Goal: Browse casually

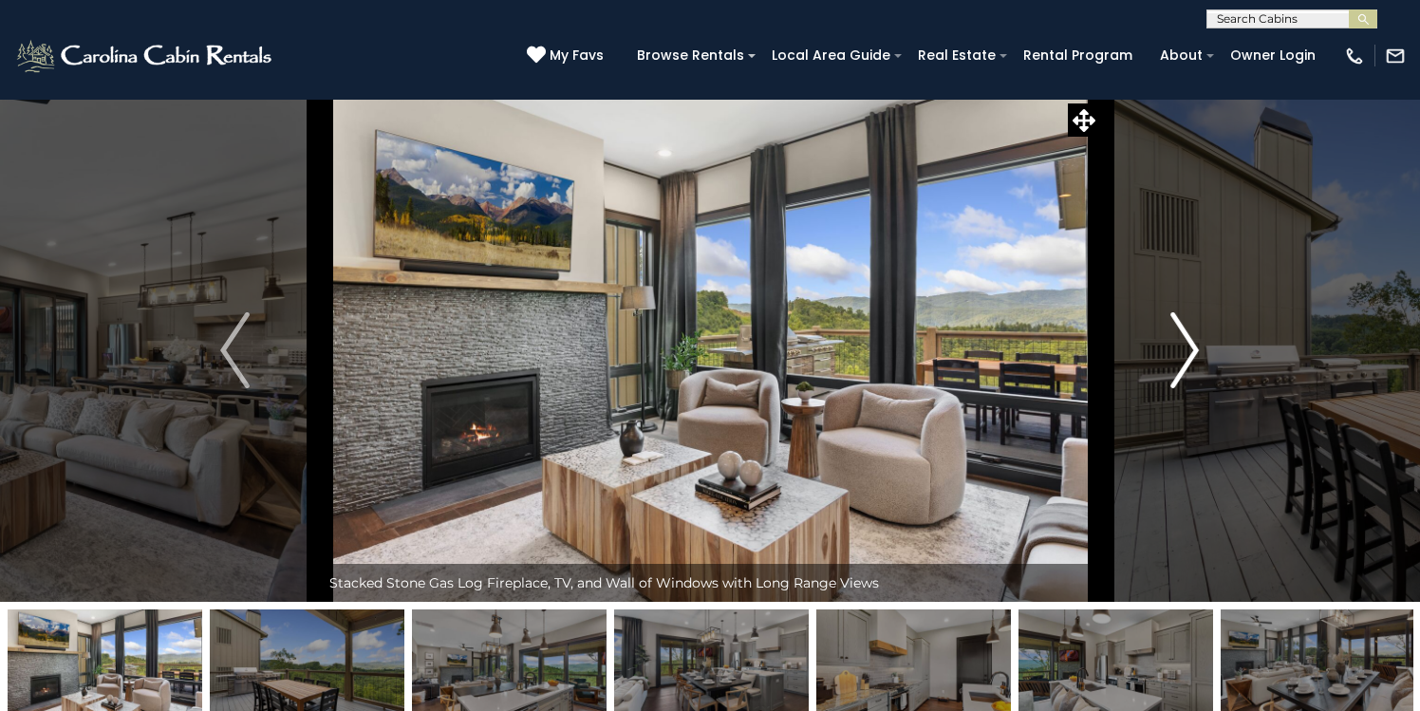
click at [1193, 349] on img "Next" at bounding box center [1184, 350] width 28 height 76
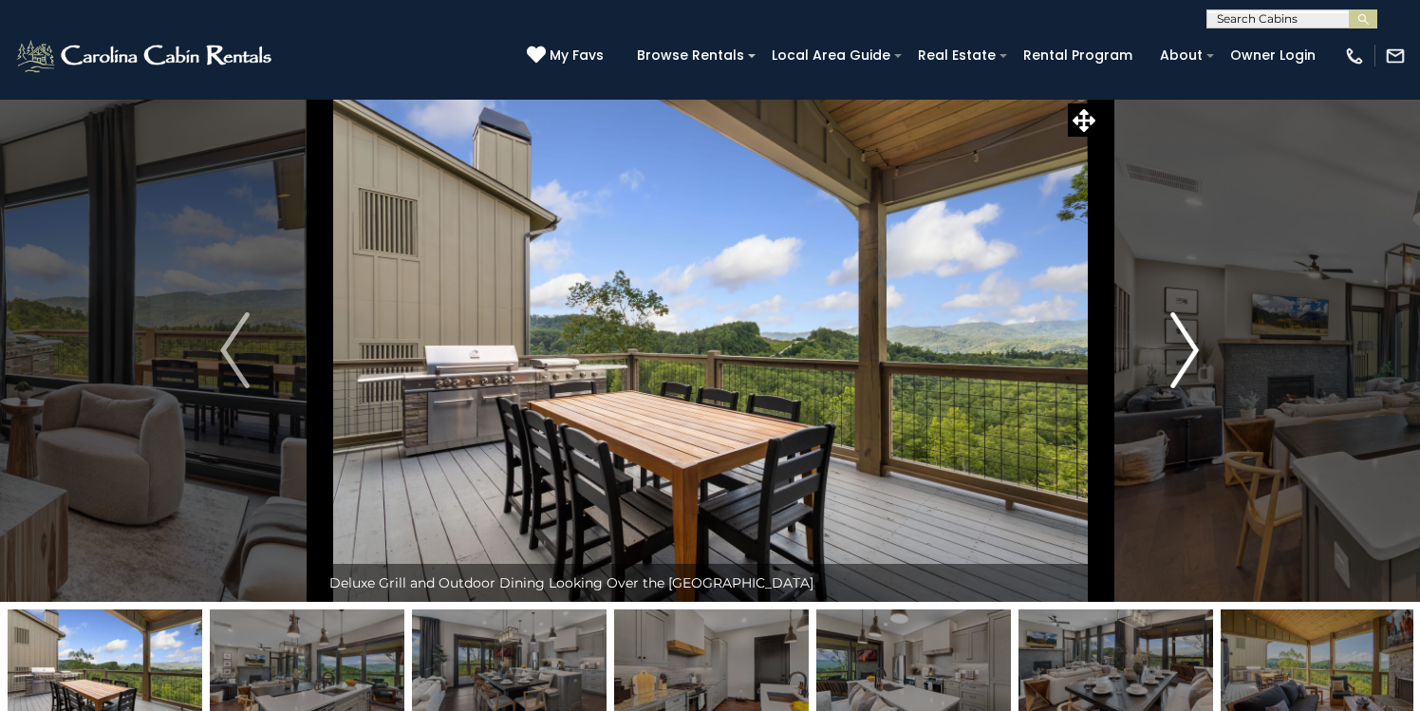
click at [1193, 349] on img "Next" at bounding box center [1184, 350] width 28 height 76
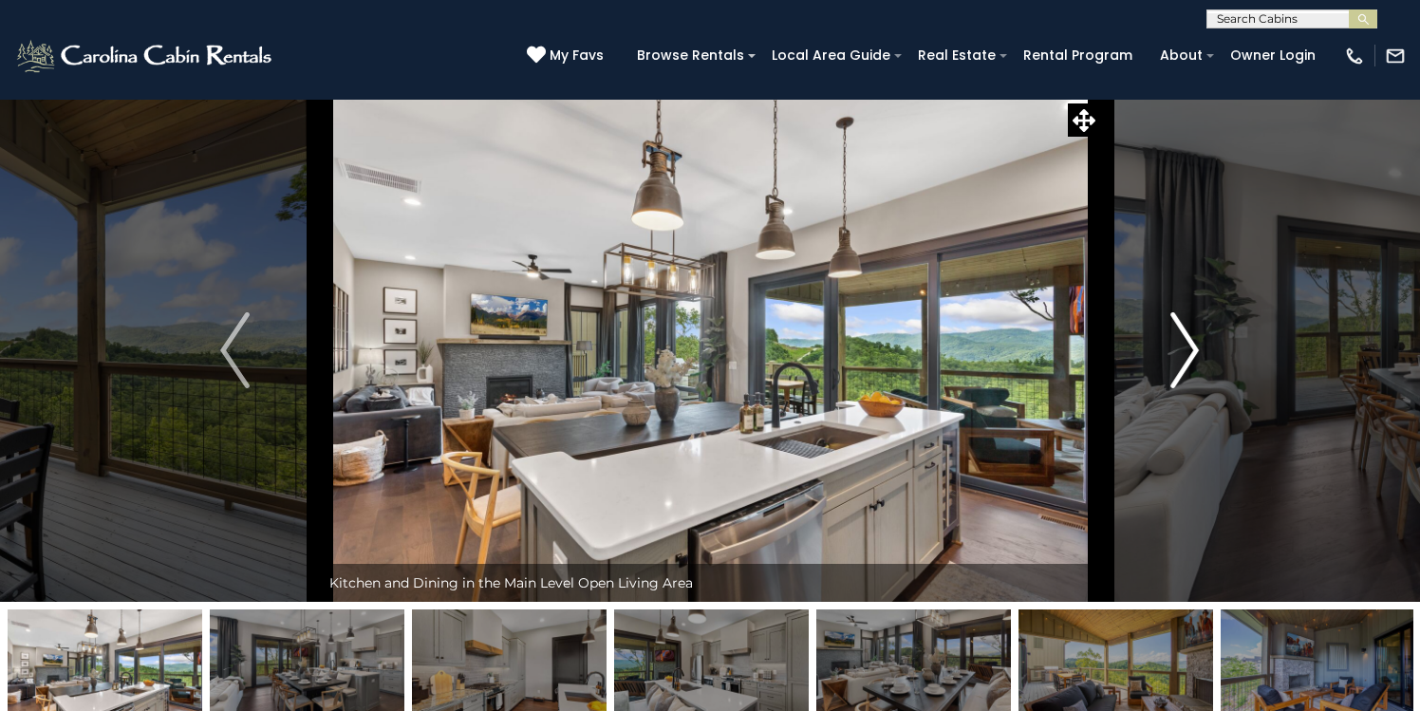
click at [1184, 348] on img "Next" at bounding box center [1184, 350] width 28 height 76
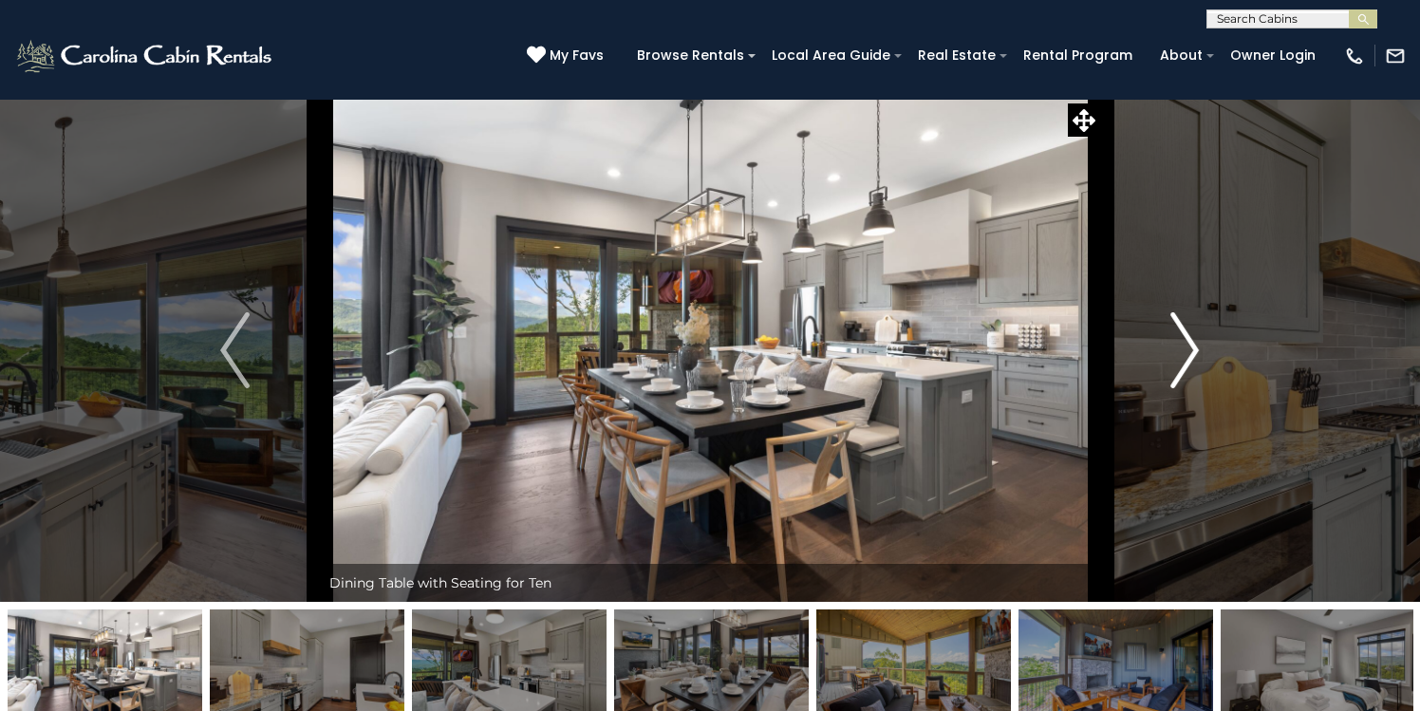
click at [1184, 348] on img "Next" at bounding box center [1184, 350] width 28 height 76
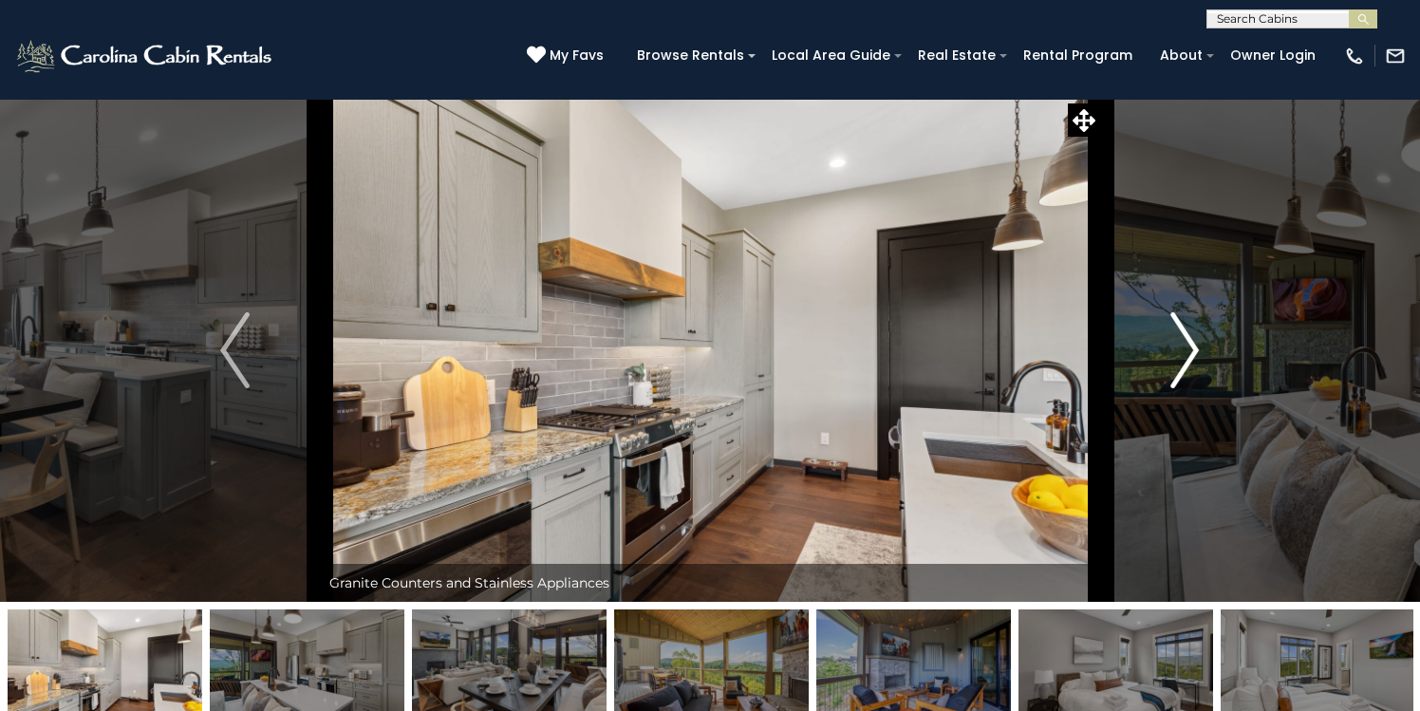
click at [1184, 348] on img "Next" at bounding box center [1184, 350] width 28 height 76
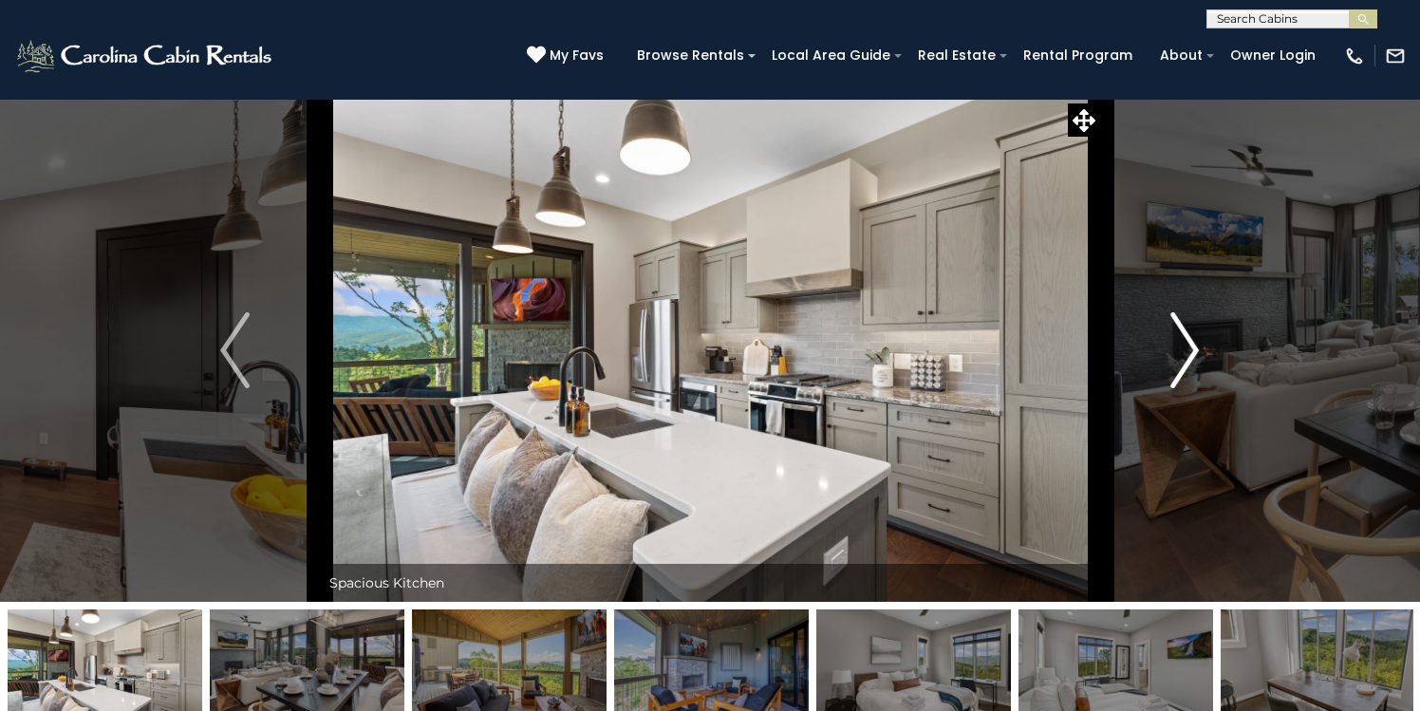
click at [1184, 348] on img "Next" at bounding box center [1184, 350] width 28 height 76
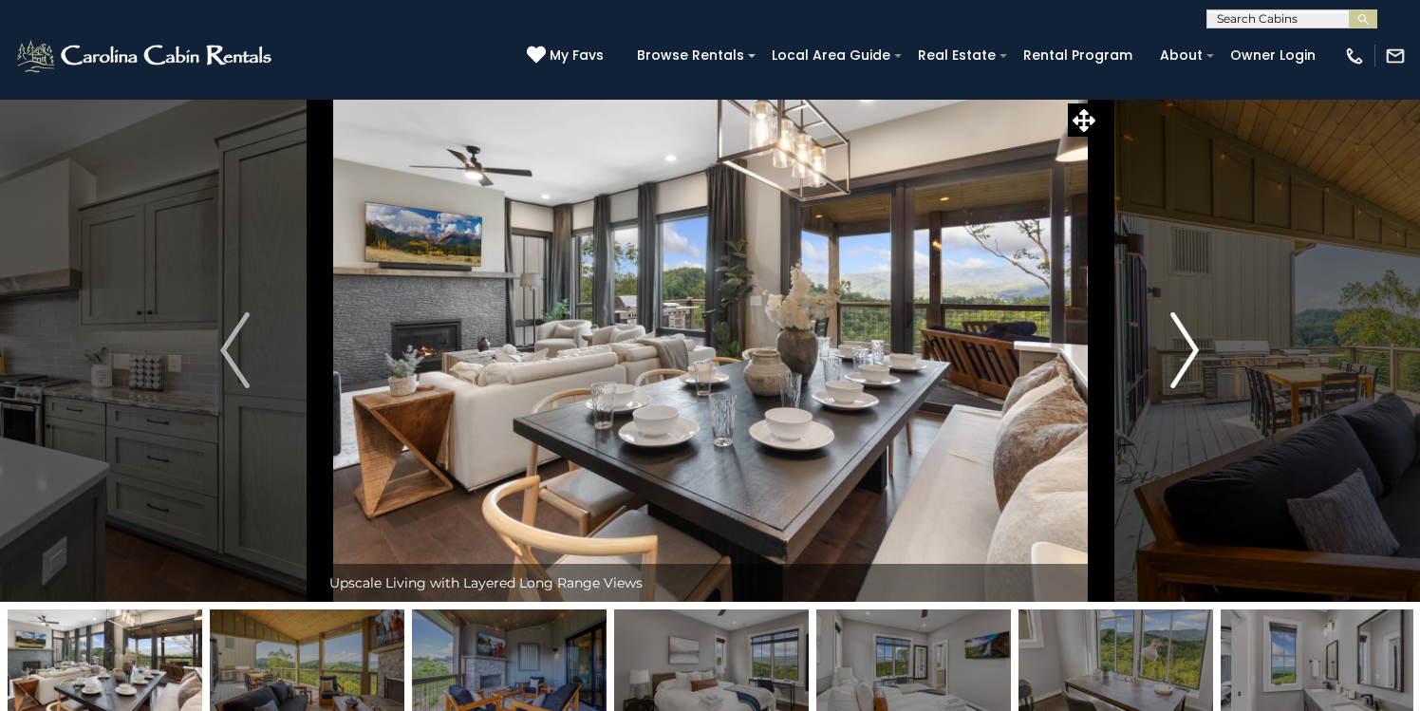
click at [1184, 348] on img "Next" at bounding box center [1184, 350] width 28 height 76
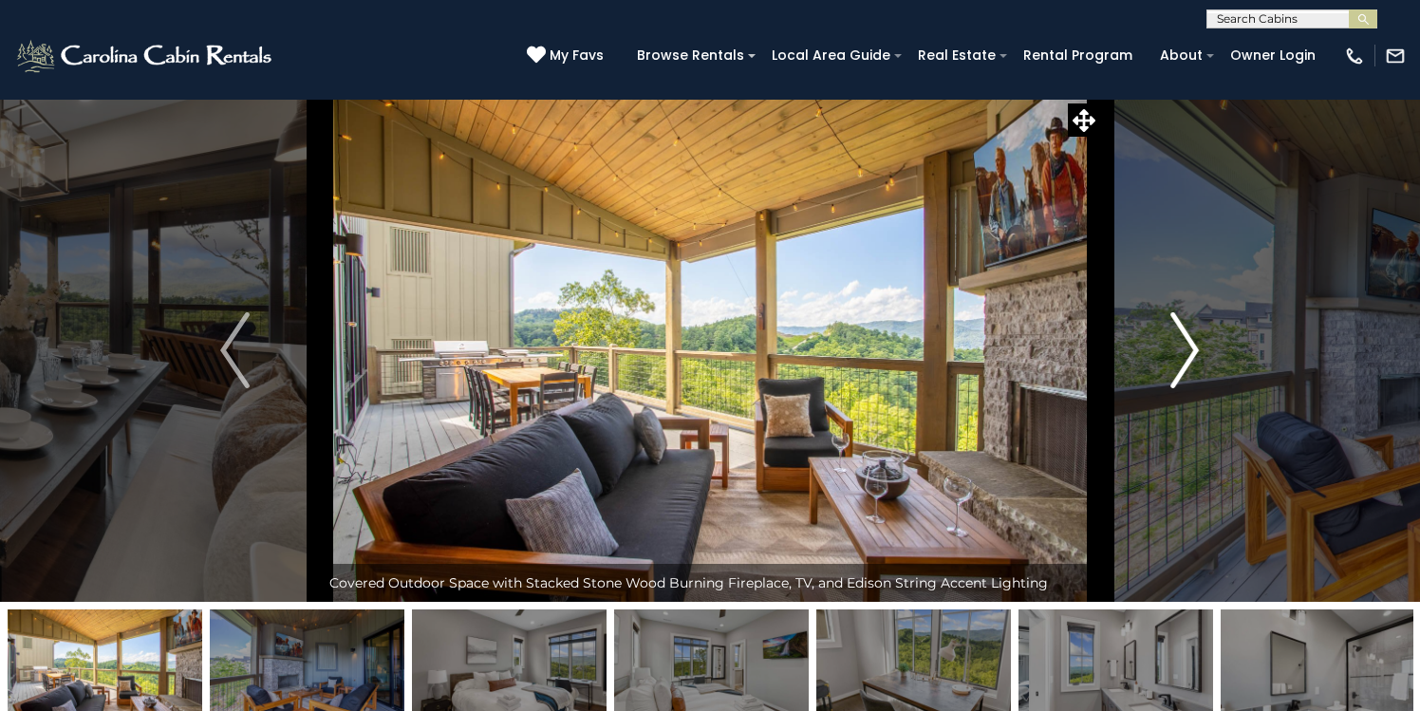
click at [1184, 348] on img "Next" at bounding box center [1184, 350] width 28 height 76
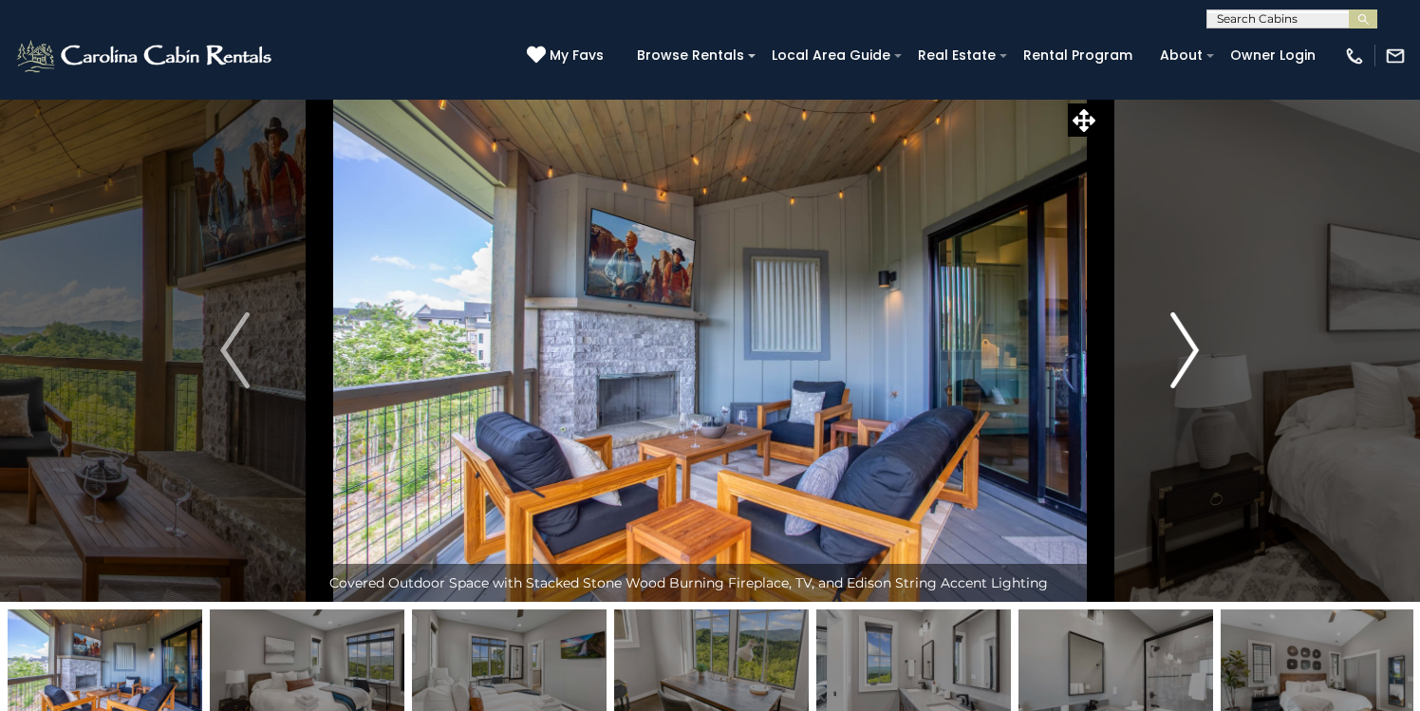
click at [1184, 348] on img "Next" at bounding box center [1184, 350] width 28 height 76
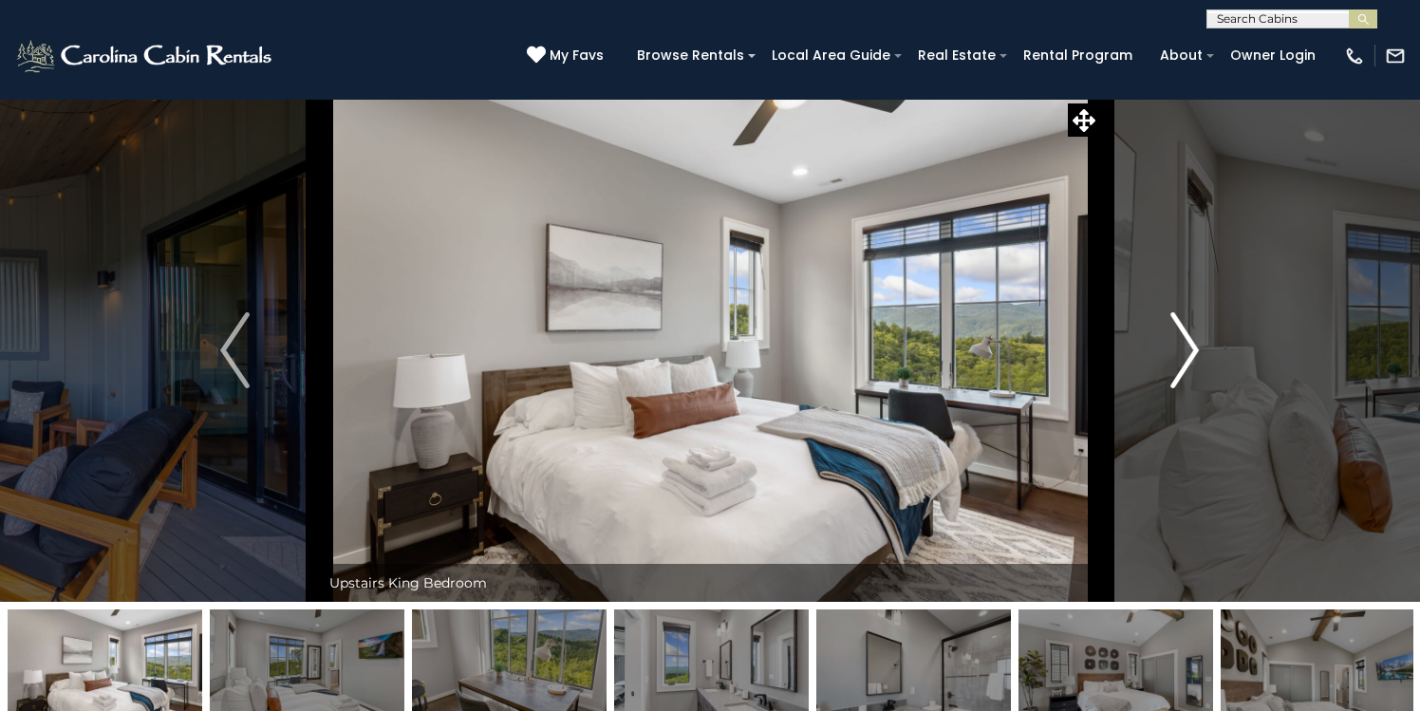
click at [1184, 348] on img "Next" at bounding box center [1184, 350] width 28 height 76
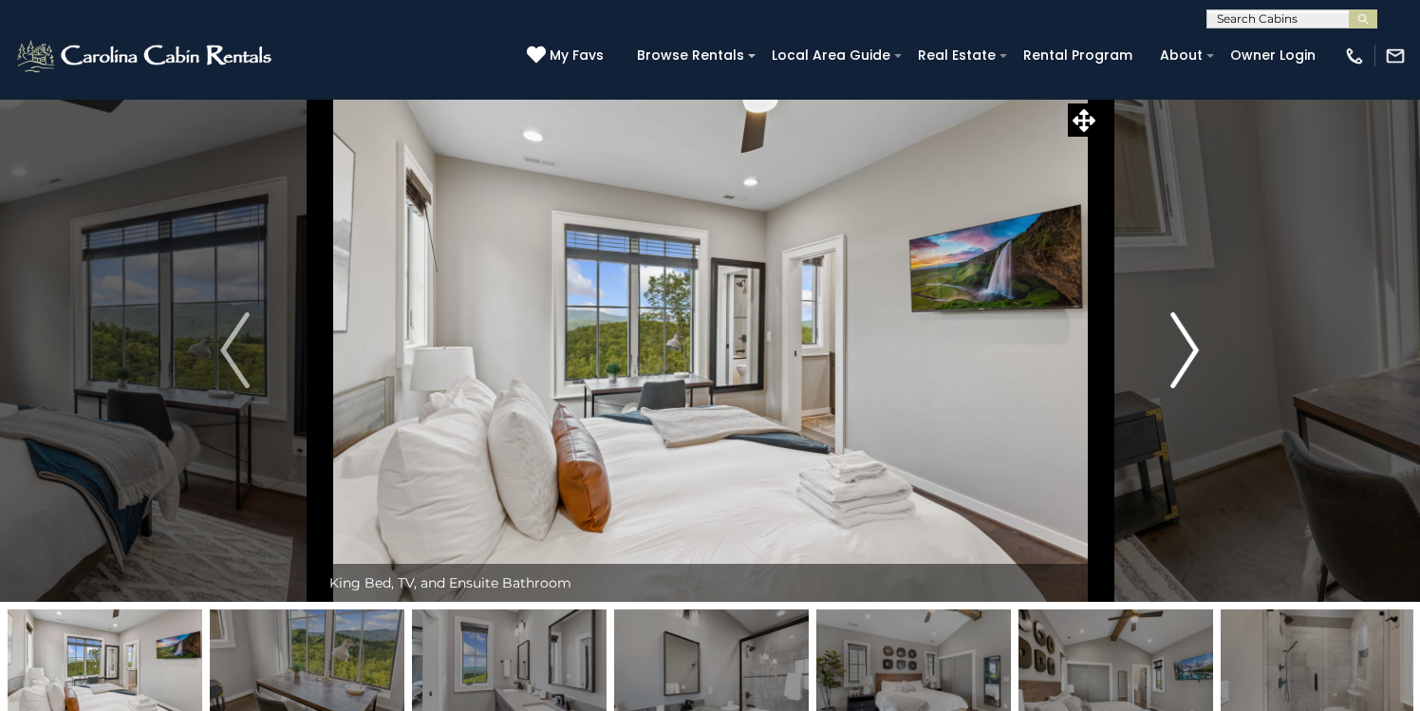
click at [1184, 348] on img "Next" at bounding box center [1184, 350] width 28 height 76
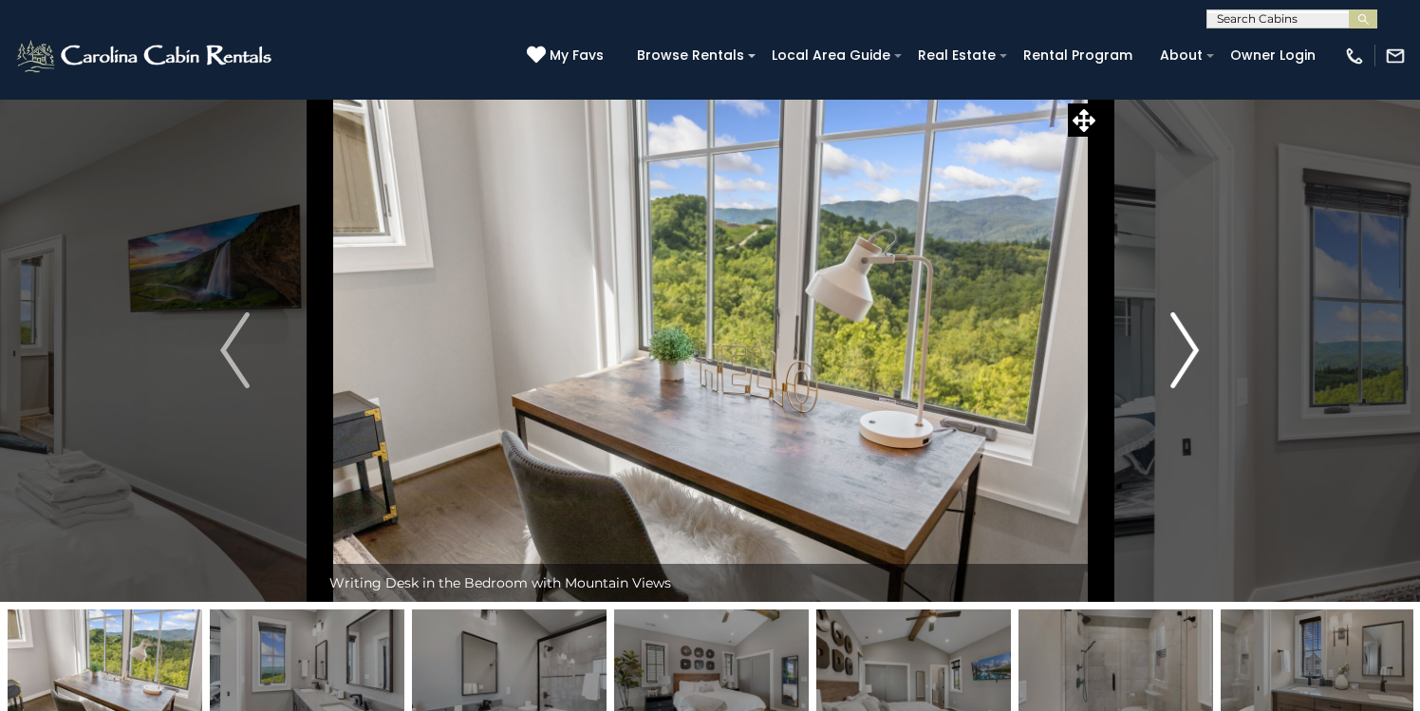
click at [1184, 348] on img "Next" at bounding box center [1184, 350] width 28 height 76
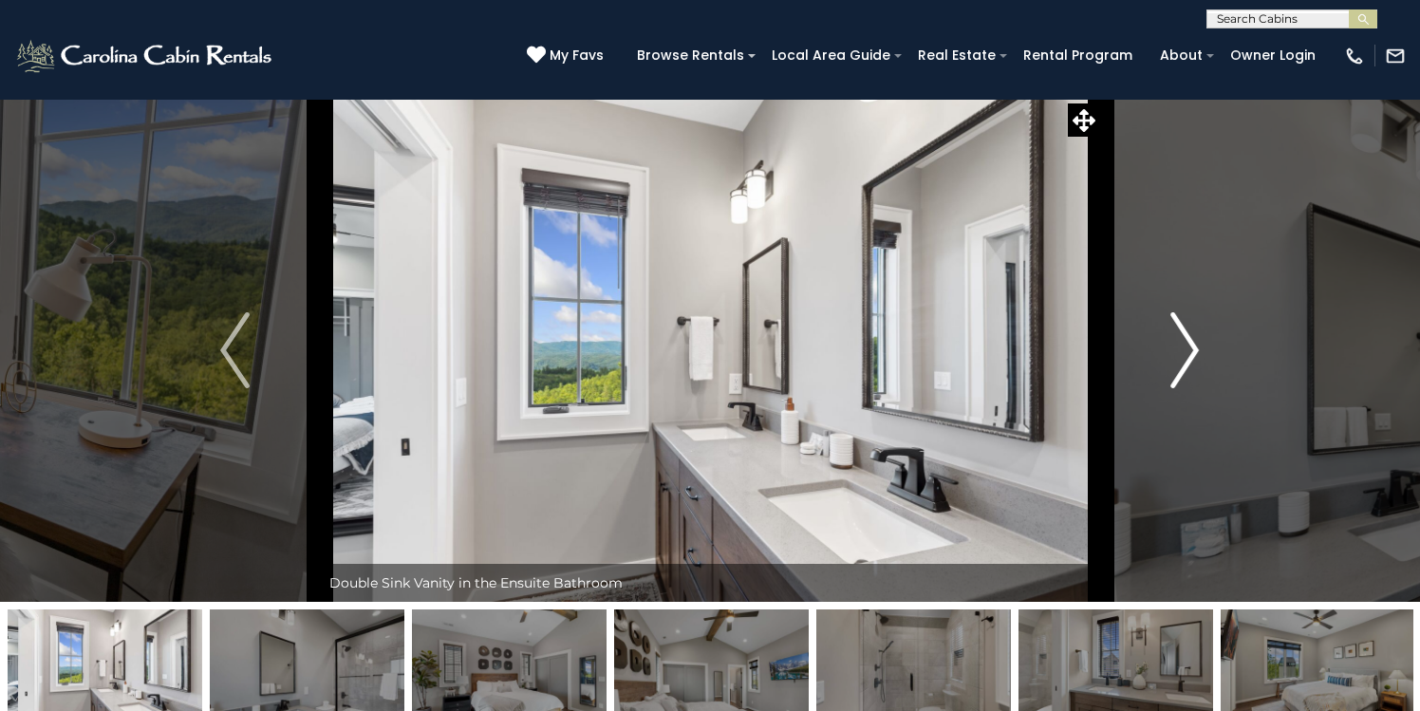
click at [1184, 348] on img "Next" at bounding box center [1184, 350] width 28 height 76
